Goal: Unclear

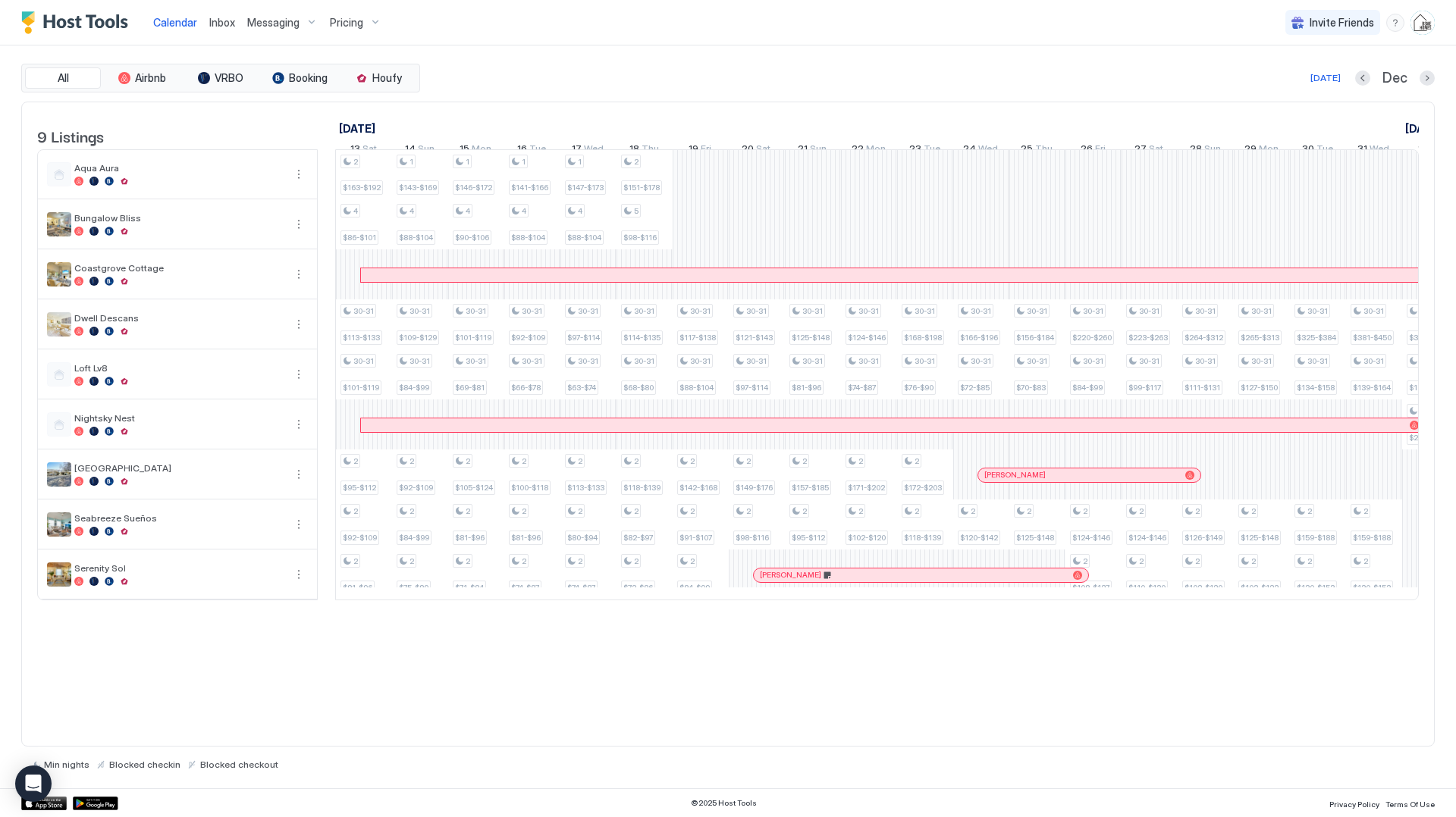
scroll to position [0, 1123]
click at [1327, 77] on div "[DATE]" at bounding box center [1326, 77] width 30 height 14
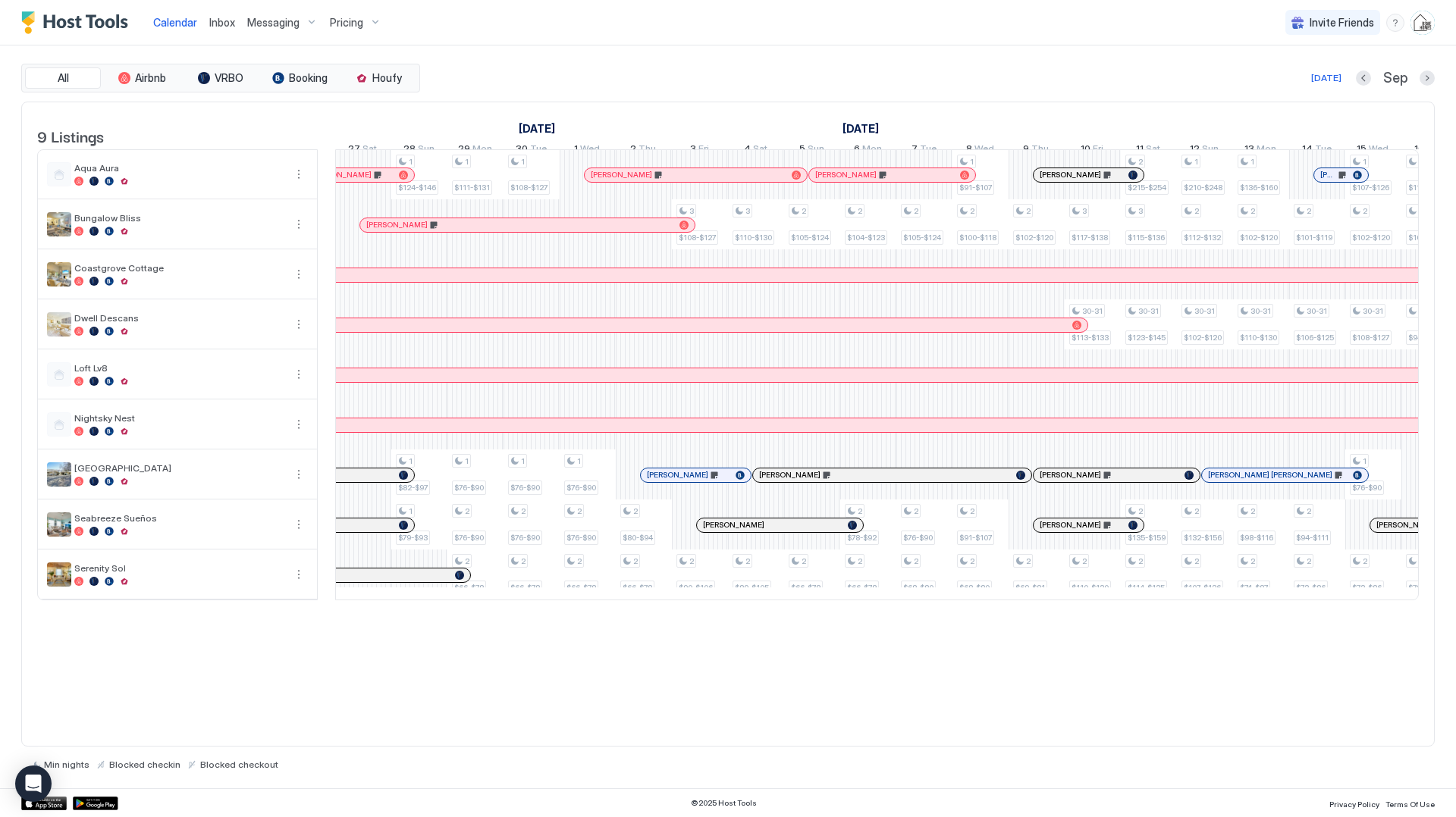
scroll to position [0, 843]
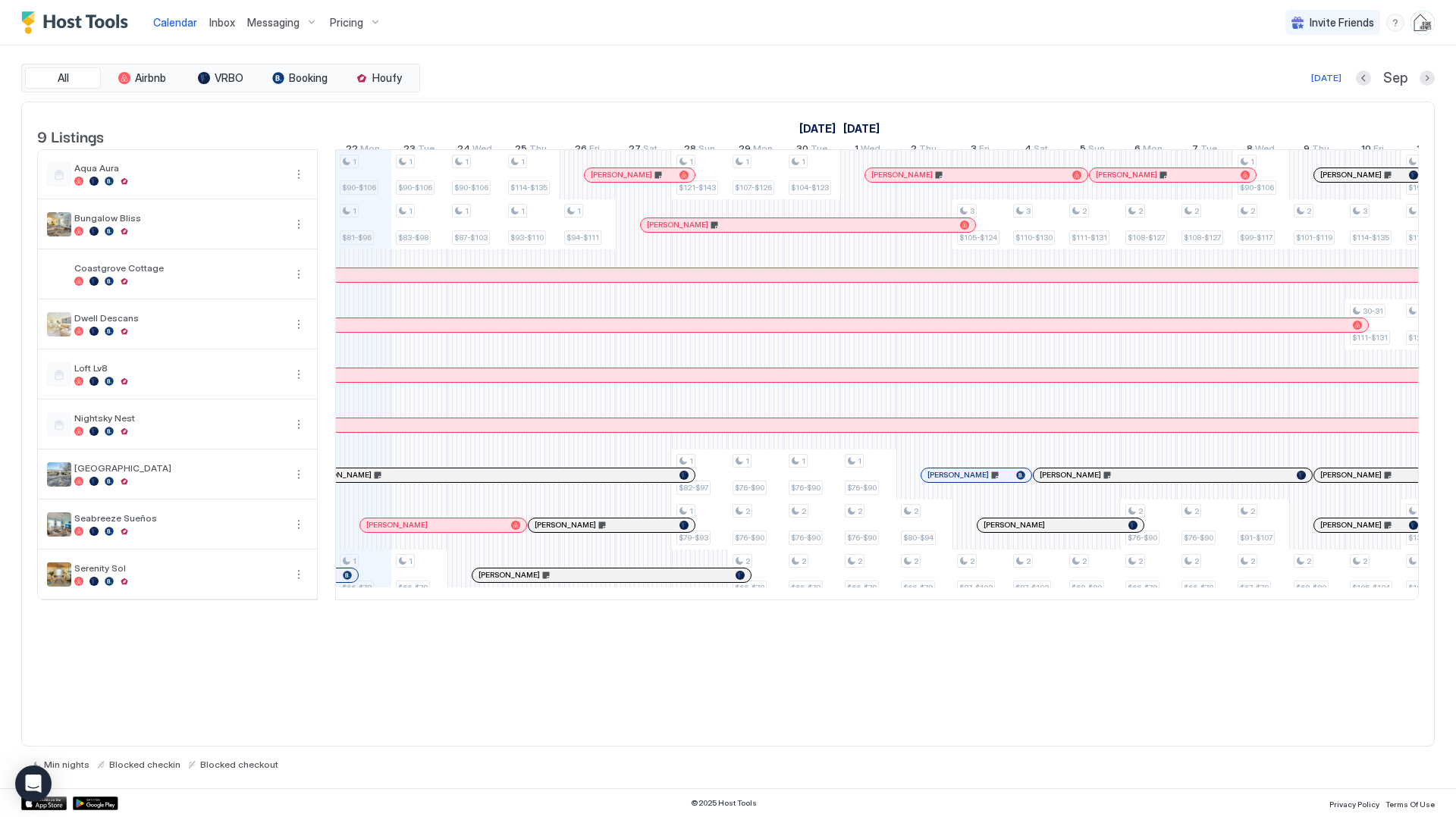
scroll to position [0, 843]
click at [638, 332] on div at bounding box center [443, 325] width 1850 height 14
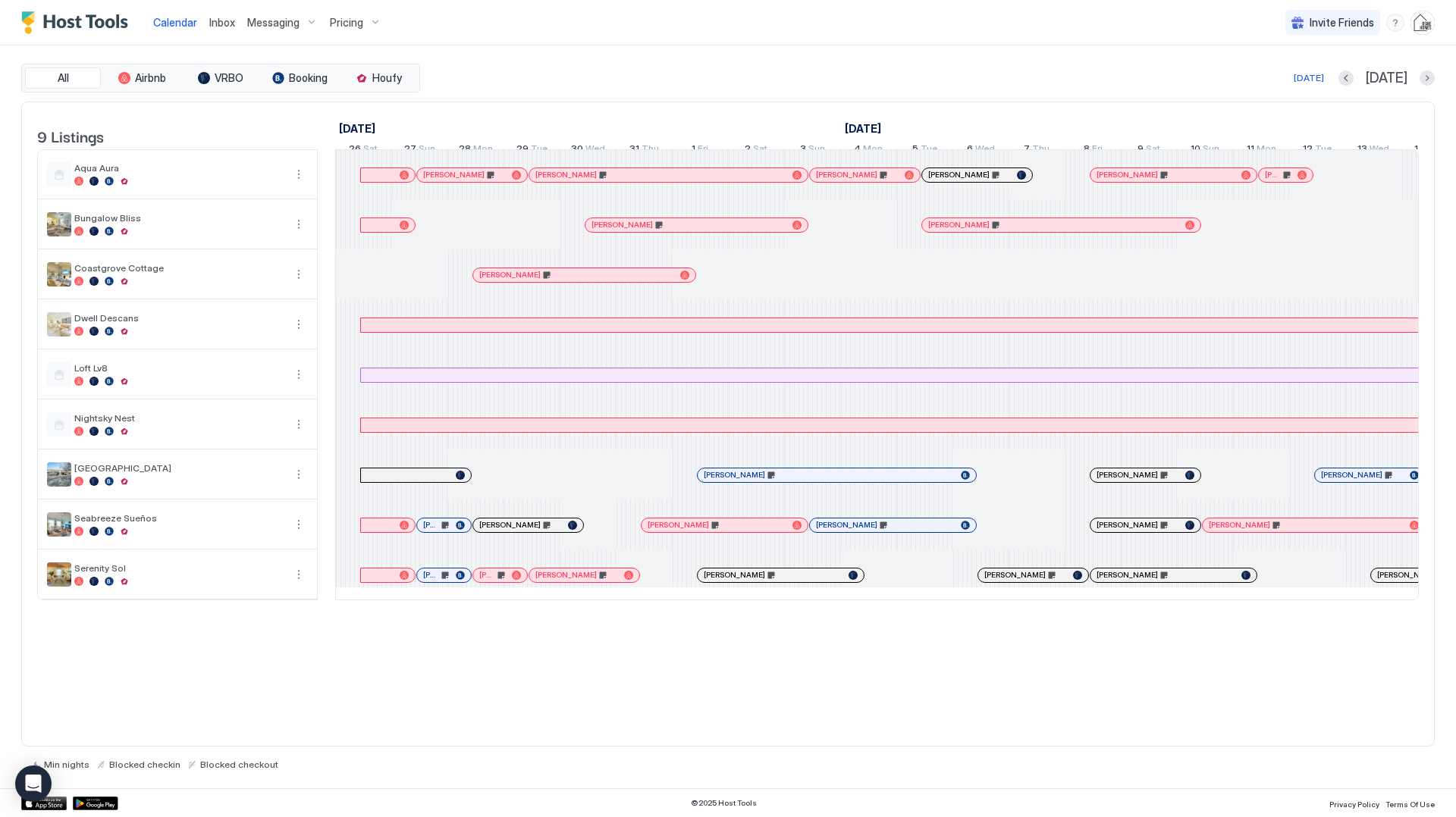
scroll to position [0, 213]
